Goal: Task Accomplishment & Management: Manage account settings

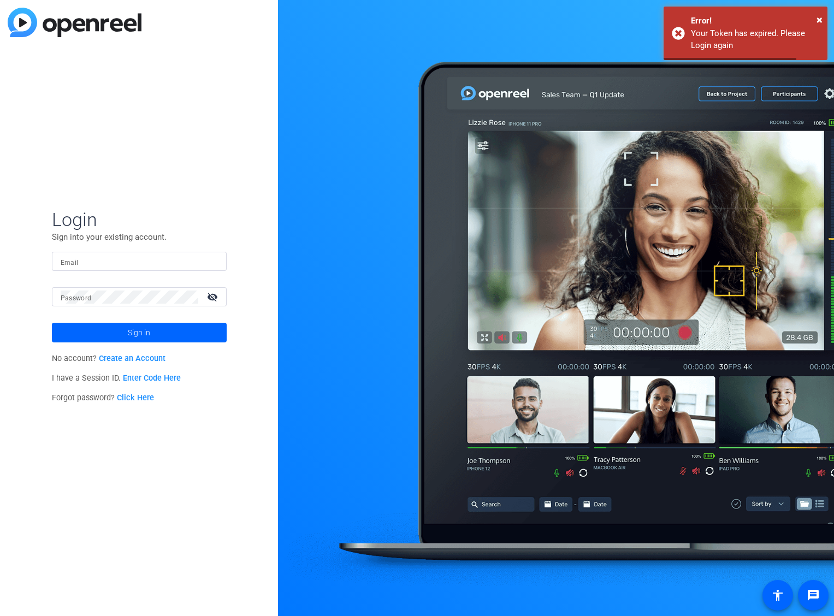
click at [103, 264] on input "Email" at bounding box center [139, 261] width 157 height 13
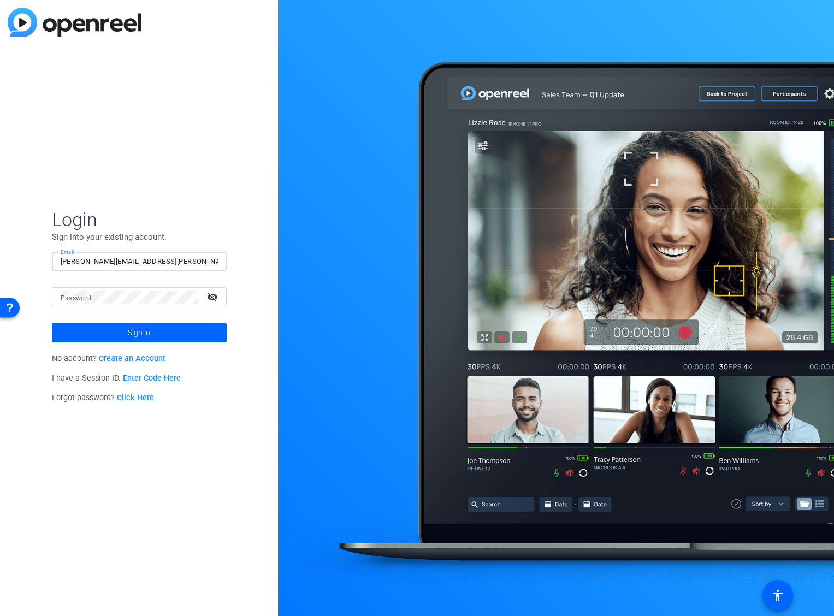
type input "[PERSON_NAME][EMAIL_ADDRESS][PERSON_NAME][DOMAIN_NAME]"
click at [75, 305] on div at bounding box center [130, 296] width 138 height 19
click at [52, 323] on button "Sign in" at bounding box center [139, 333] width 175 height 20
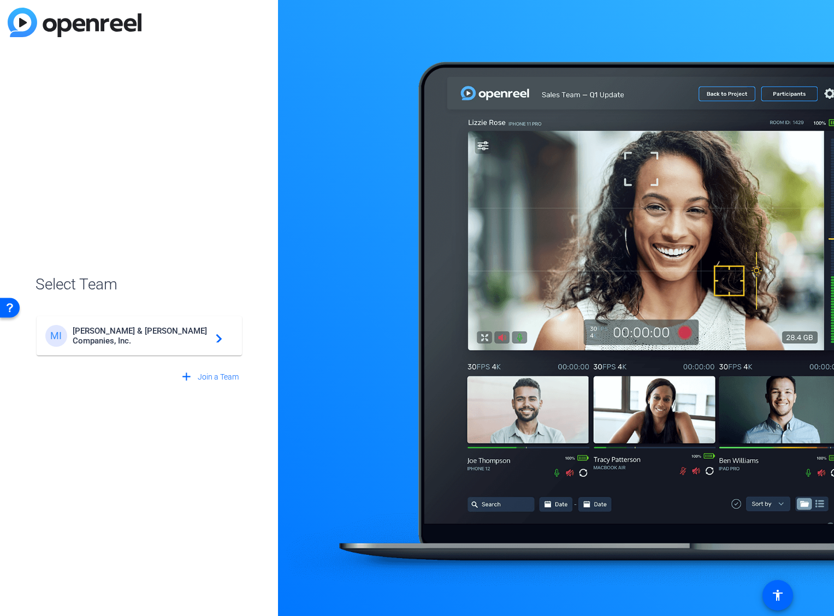
click at [126, 340] on div "MI [PERSON_NAME] & [PERSON_NAME] Companies, Inc. navigate_next" at bounding box center [139, 336] width 188 height 22
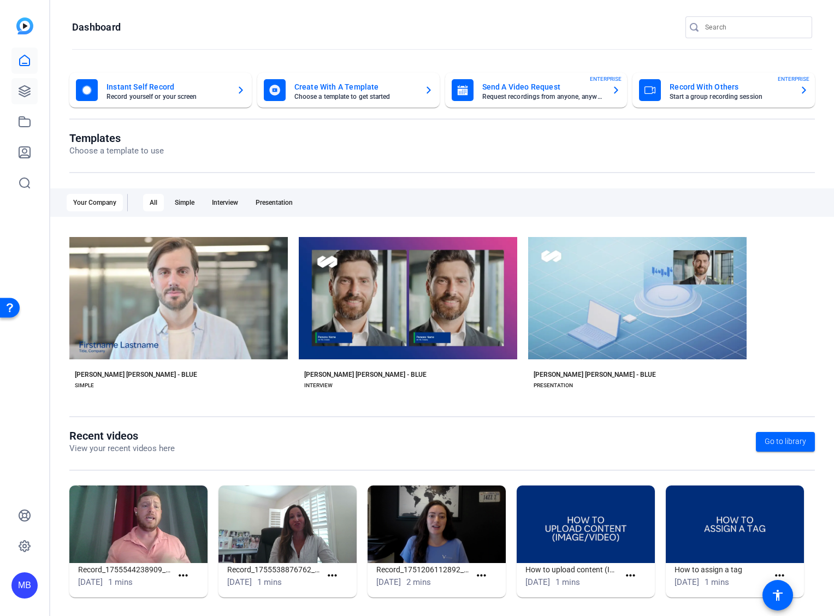
drag, startPoint x: 39, startPoint y: 81, endPoint x: 29, endPoint y: 84, distance: 10.7
click at [39, 81] on div "MB" at bounding box center [24, 308] width 49 height 616
click at [19, 93] on icon at bounding box center [24, 91] width 11 height 11
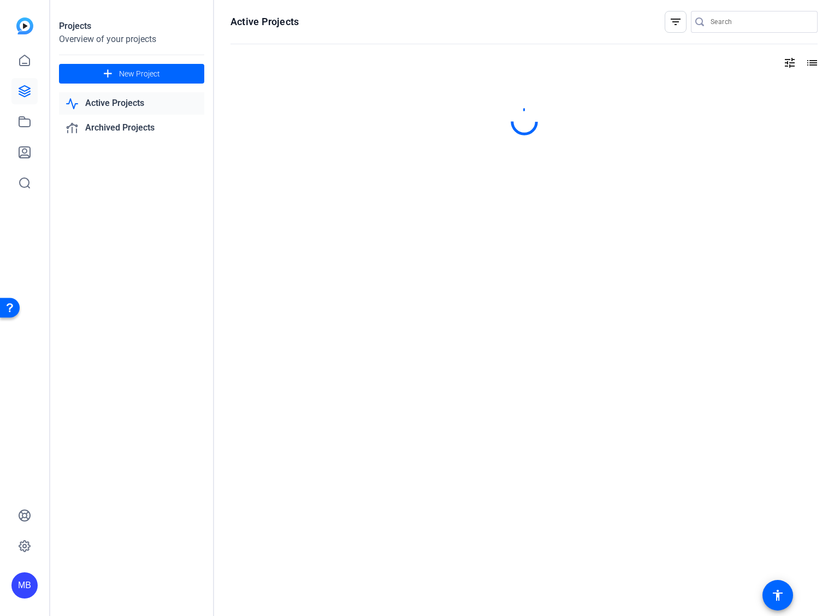
click at [157, 108] on link "Active Projects" at bounding box center [131, 103] width 145 height 22
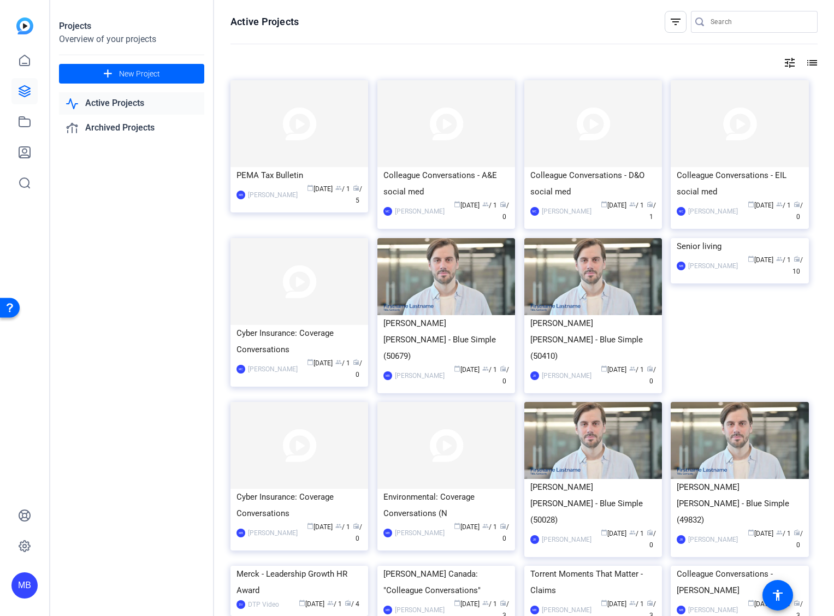
click at [722, 238] on img at bounding box center [740, 238] width 138 height 0
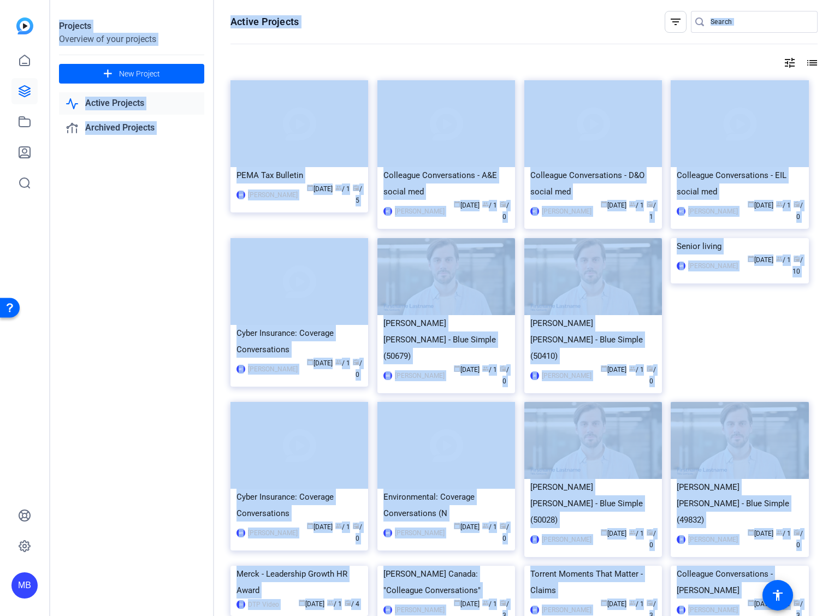
click at [721, 268] on div "Projects Overview of your projects add New Project Active Projects Archived Pro…" at bounding box center [442, 308] width 784 height 616
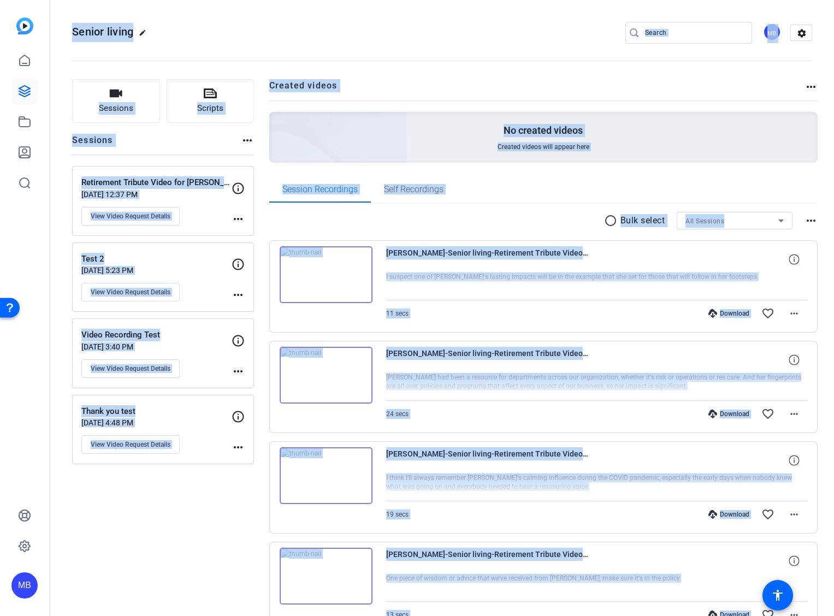
click at [697, 245] on div "[PERSON_NAME]-Senior living-Retirement Tribute Video for [PERSON_NAME]-17563194…" at bounding box center [543, 286] width 549 height 92
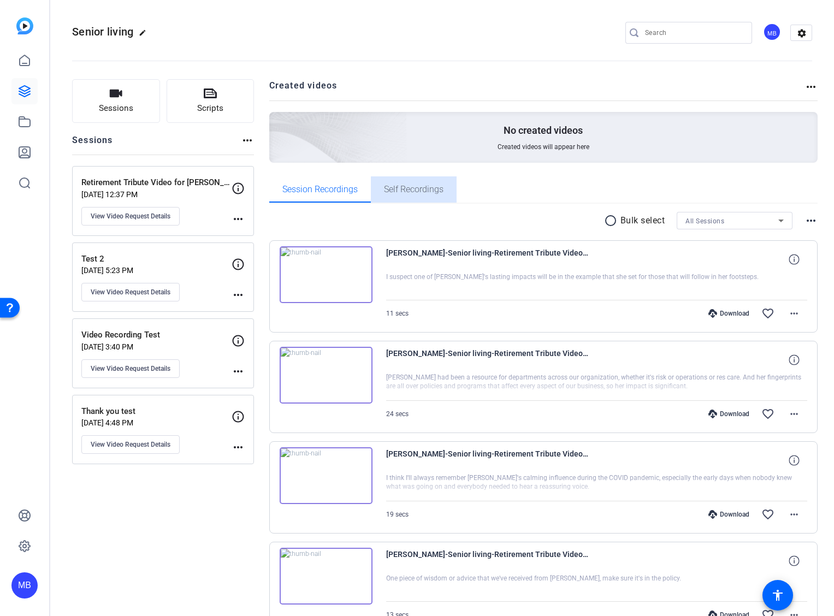
click at [404, 187] on span "Self Recordings" at bounding box center [414, 189] width 60 height 9
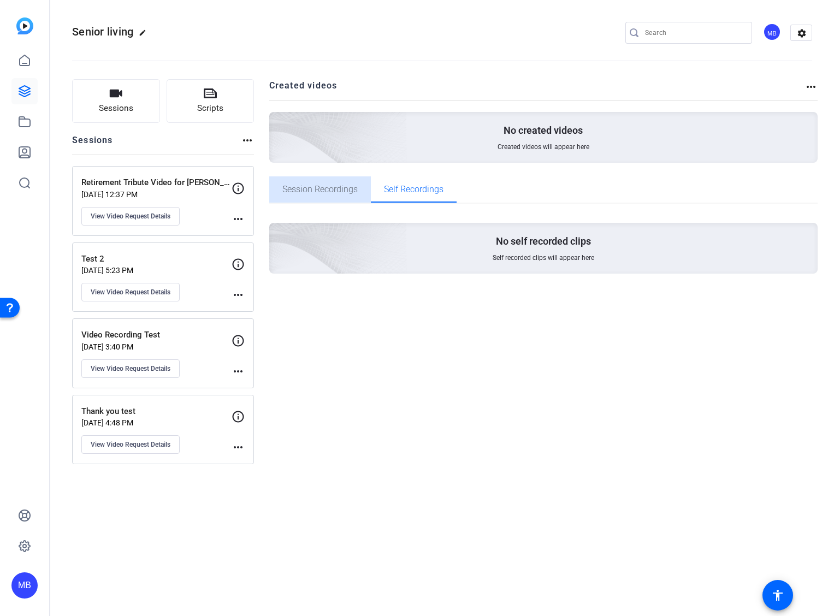
click at [343, 193] on span "Session Recordings" at bounding box center [319, 189] width 75 height 9
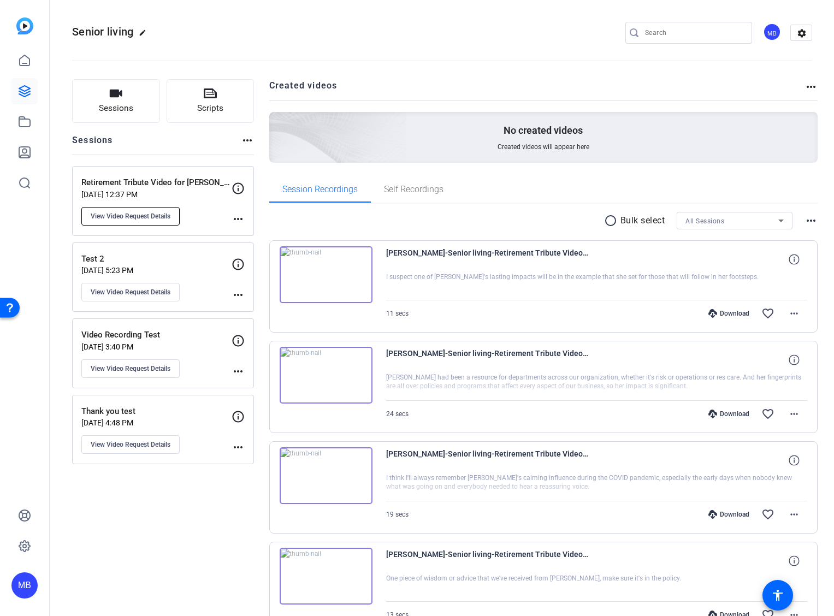
click at [131, 215] on span "View Video Request Details" at bounding box center [131, 216] width 80 height 9
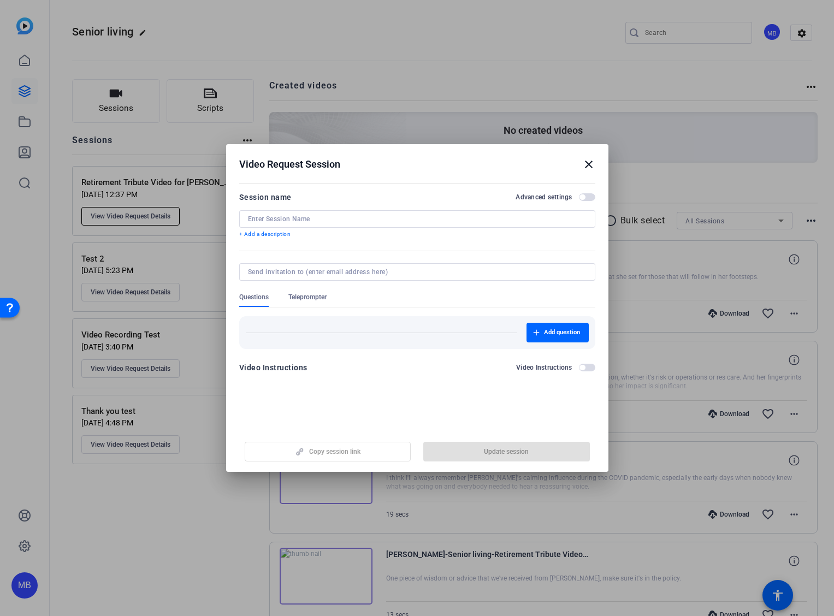
type input "Retirement Tribute Video for [PERSON_NAME]"
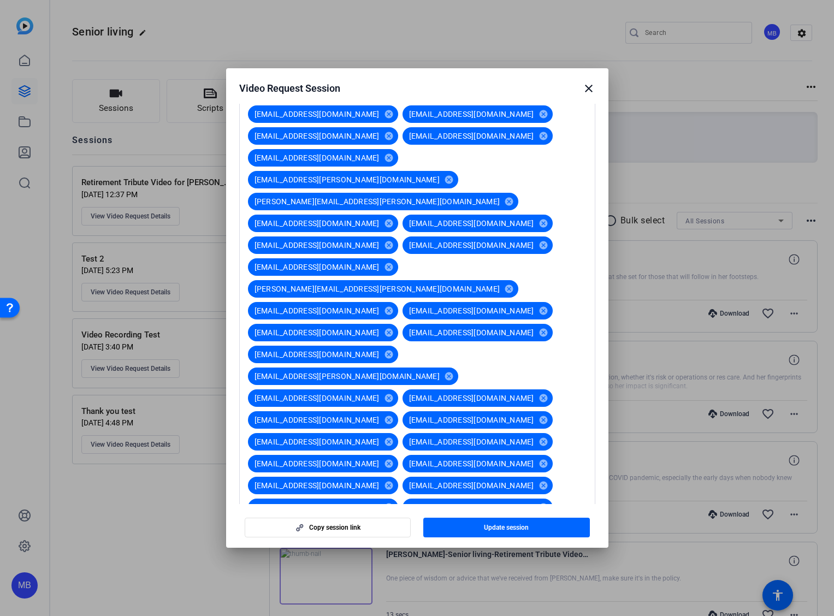
scroll to position [799, 0]
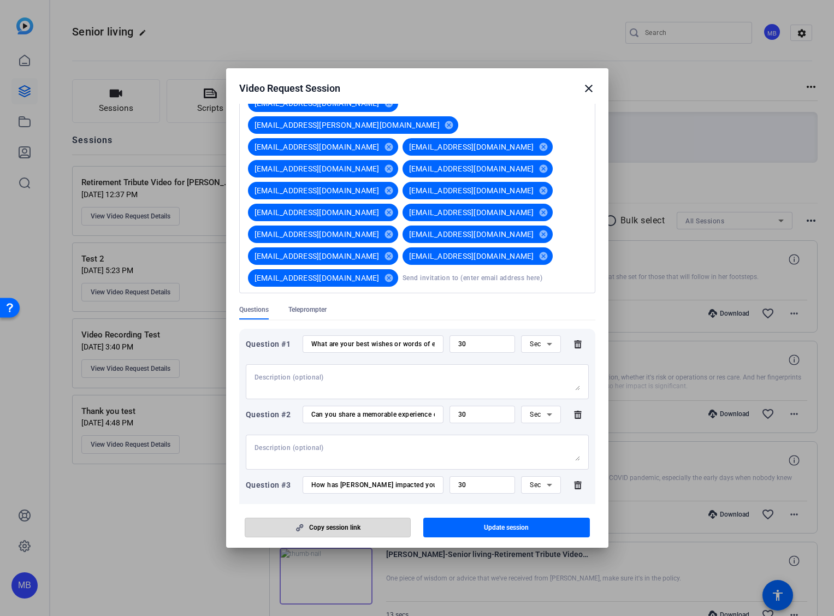
click at [304, 528] on icon "button" at bounding box center [300, 528] width 14 height 8
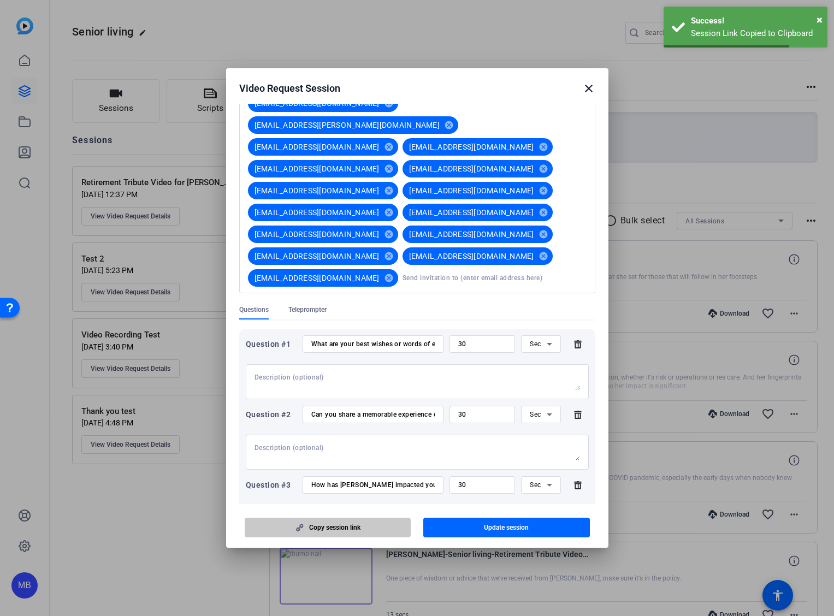
click at [308, 528] on span "button" at bounding box center [328, 528] width 166 height 26
